Goal: Task Accomplishment & Management: Use online tool/utility

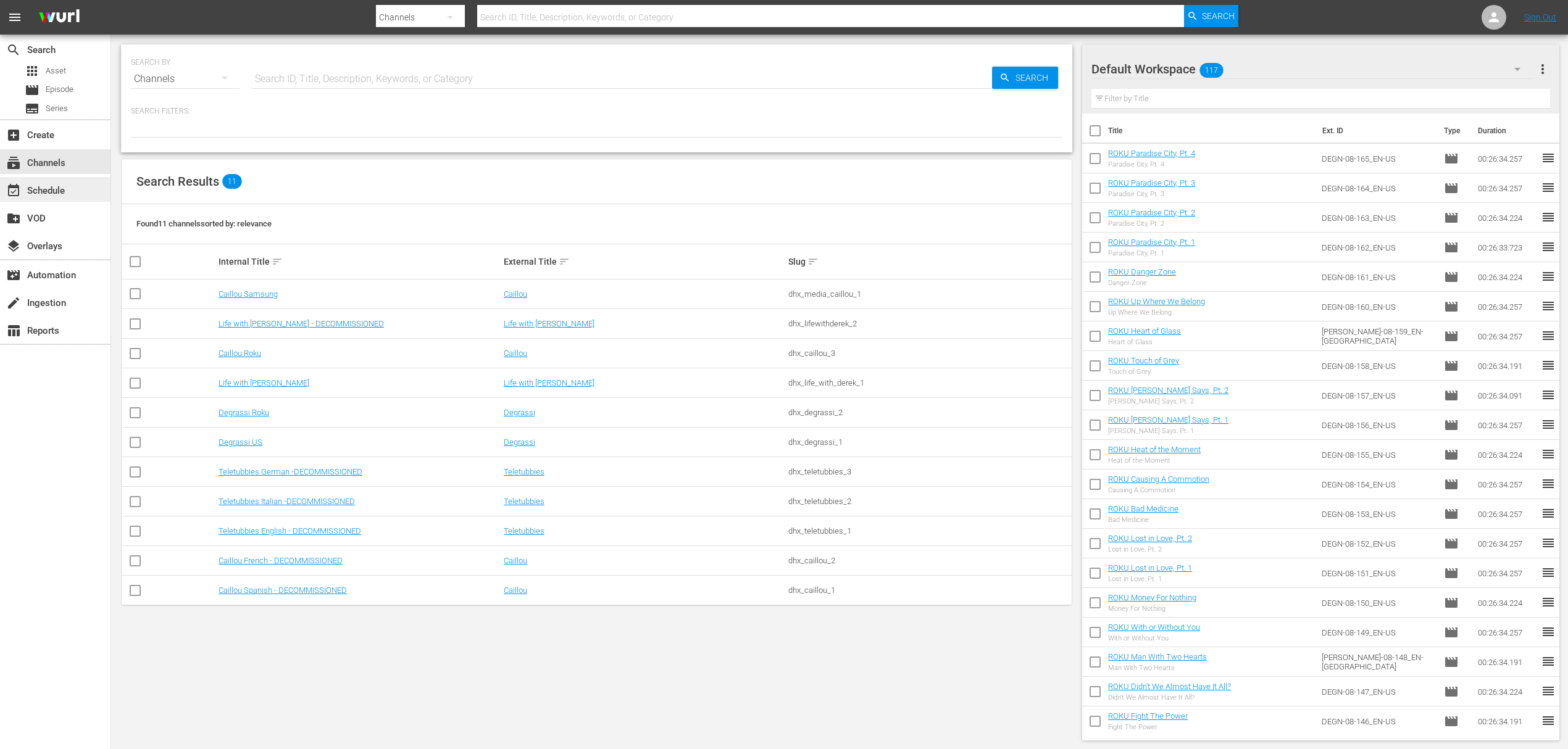
click at [50, 190] on div "event_available Schedule" at bounding box center [35, 188] width 69 height 11
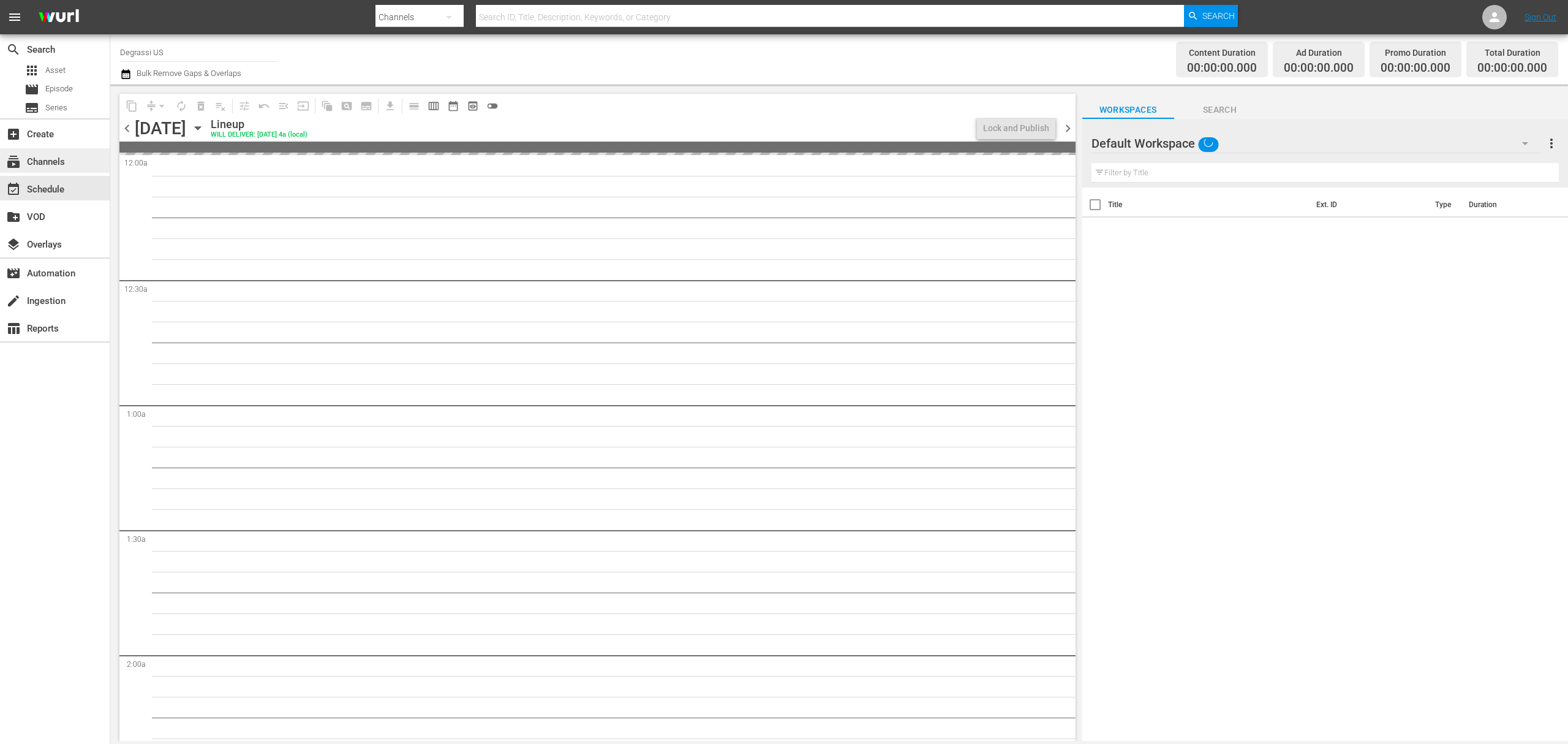
click at [40, 165] on div "subscriptions Channels" at bounding box center [34, 160] width 69 height 11
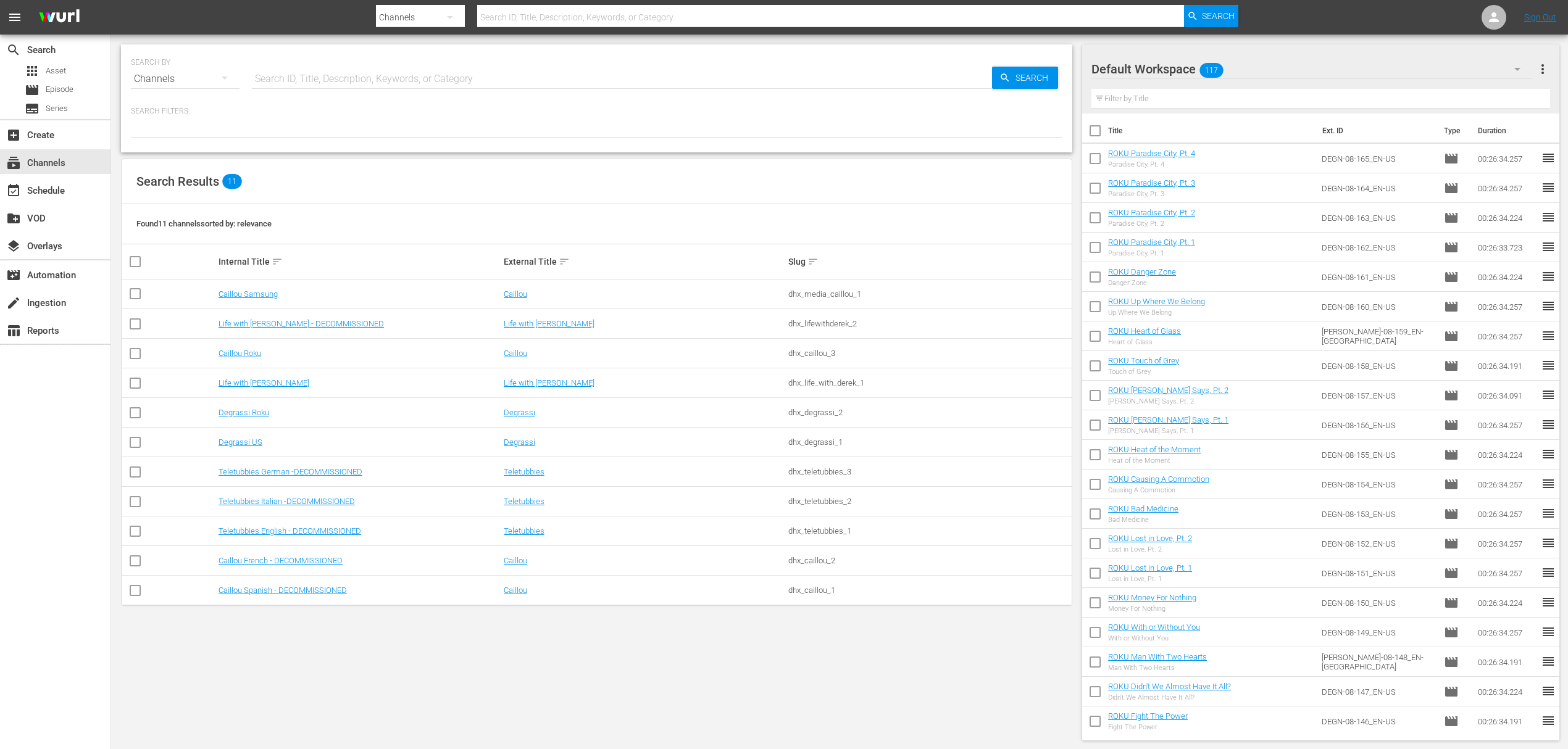
click at [790, 690] on div "SEARCH BY Search By Channels Search ID, Title, Description, Keywords, or Catego…" at bounding box center [596, 393] width 971 height 716
click at [1085, 428] on input "checkbox" at bounding box center [1095, 428] width 26 height 26
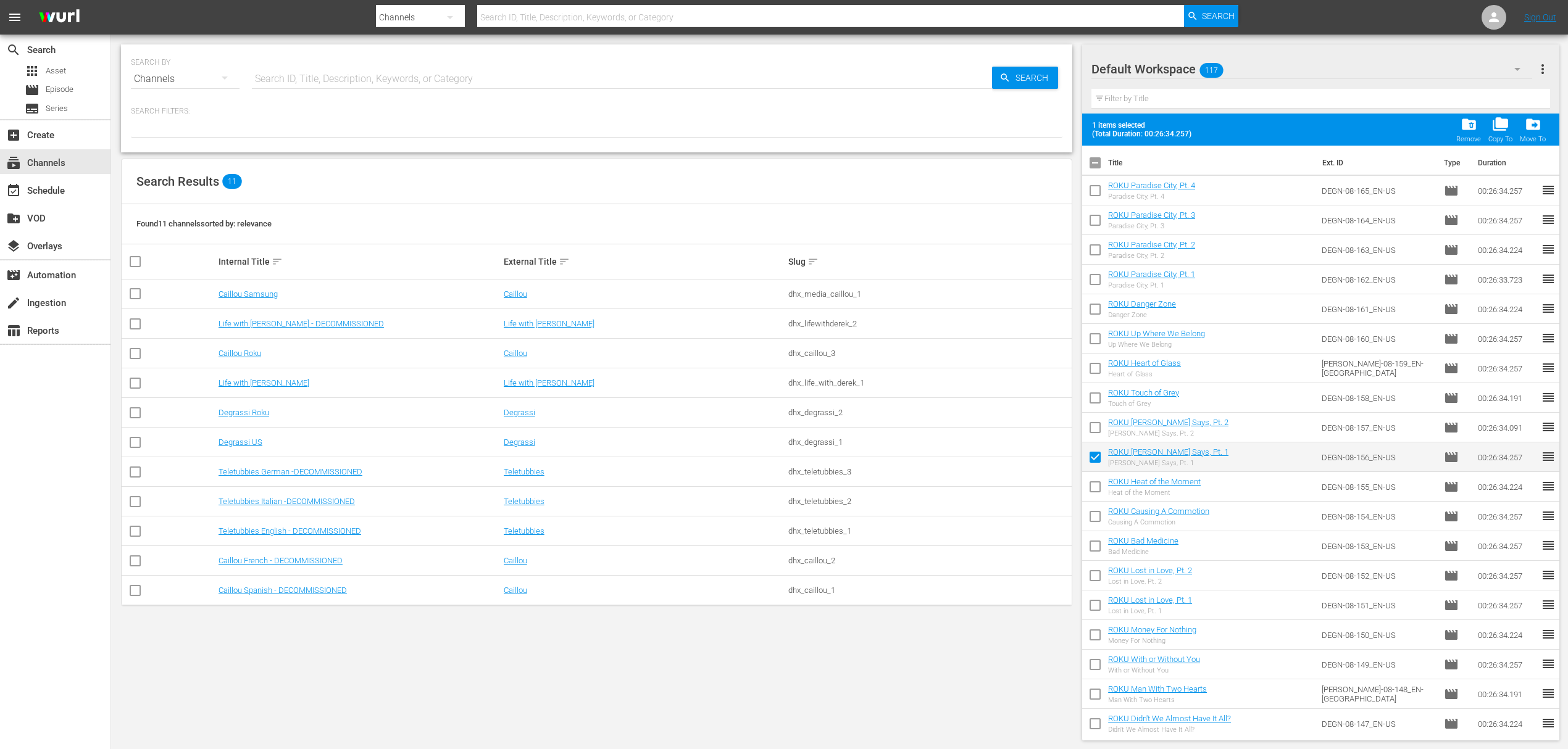
click at [1094, 457] on input "checkbox" at bounding box center [1095, 459] width 26 height 26
checkbox input "false"
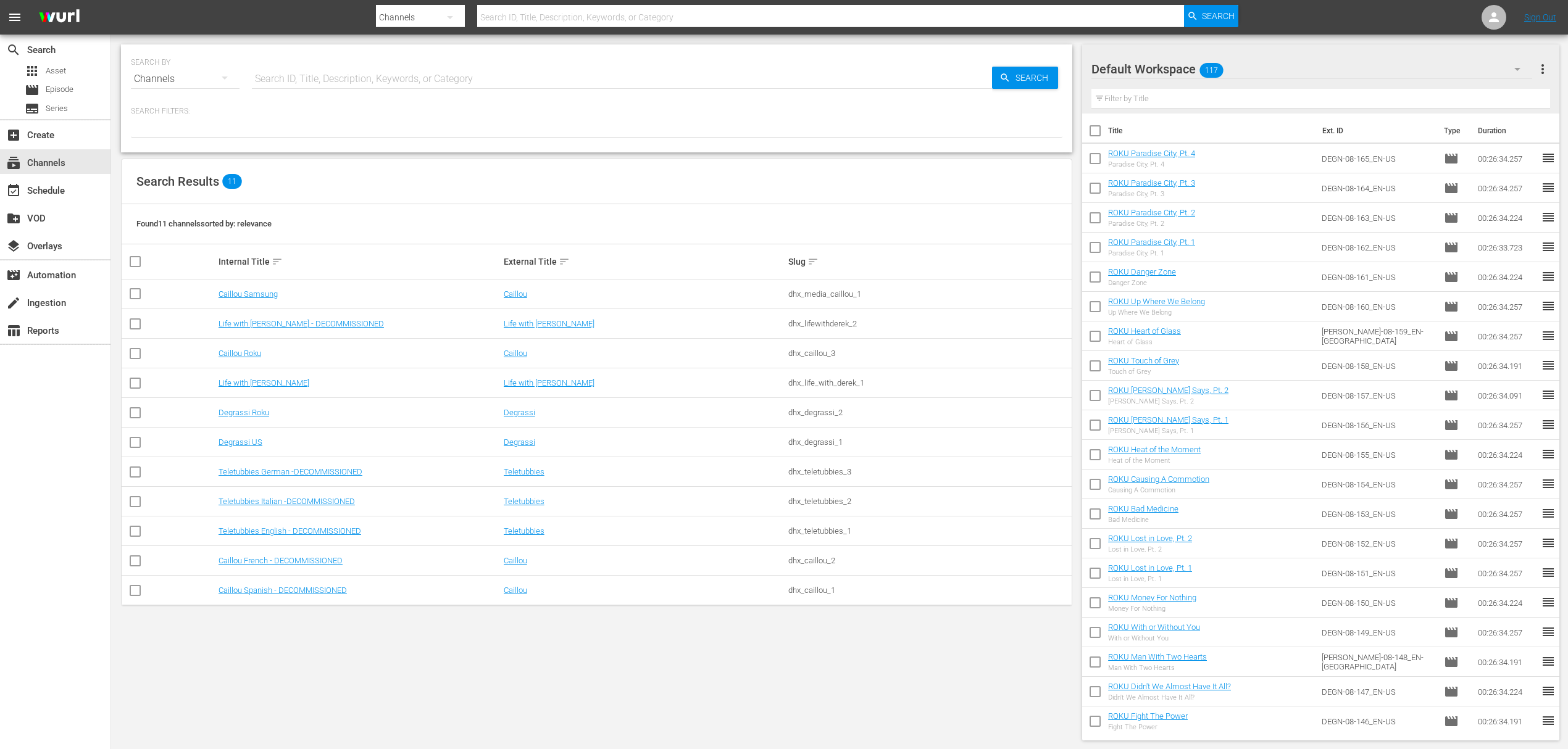
click at [1000, 629] on div "SEARCH BY Search By Channels Search ID, Title, Description, Keywords, or Catego…" at bounding box center [596, 393] width 971 height 716
